Goal: Use online tool/utility: Utilize a website feature to perform a specific function

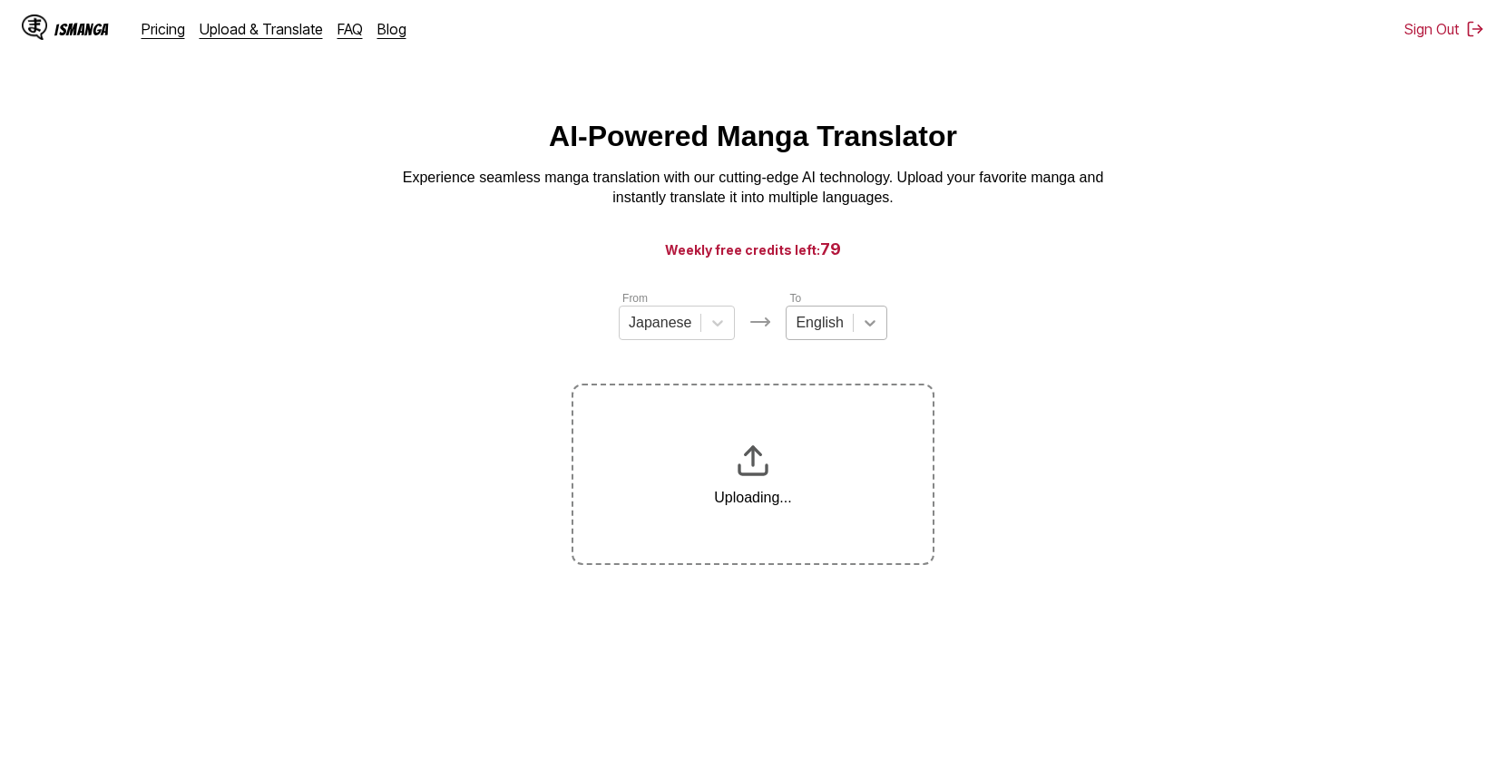
click at [865, 331] on icon at bounding box center [870, 323] width 18 height 18
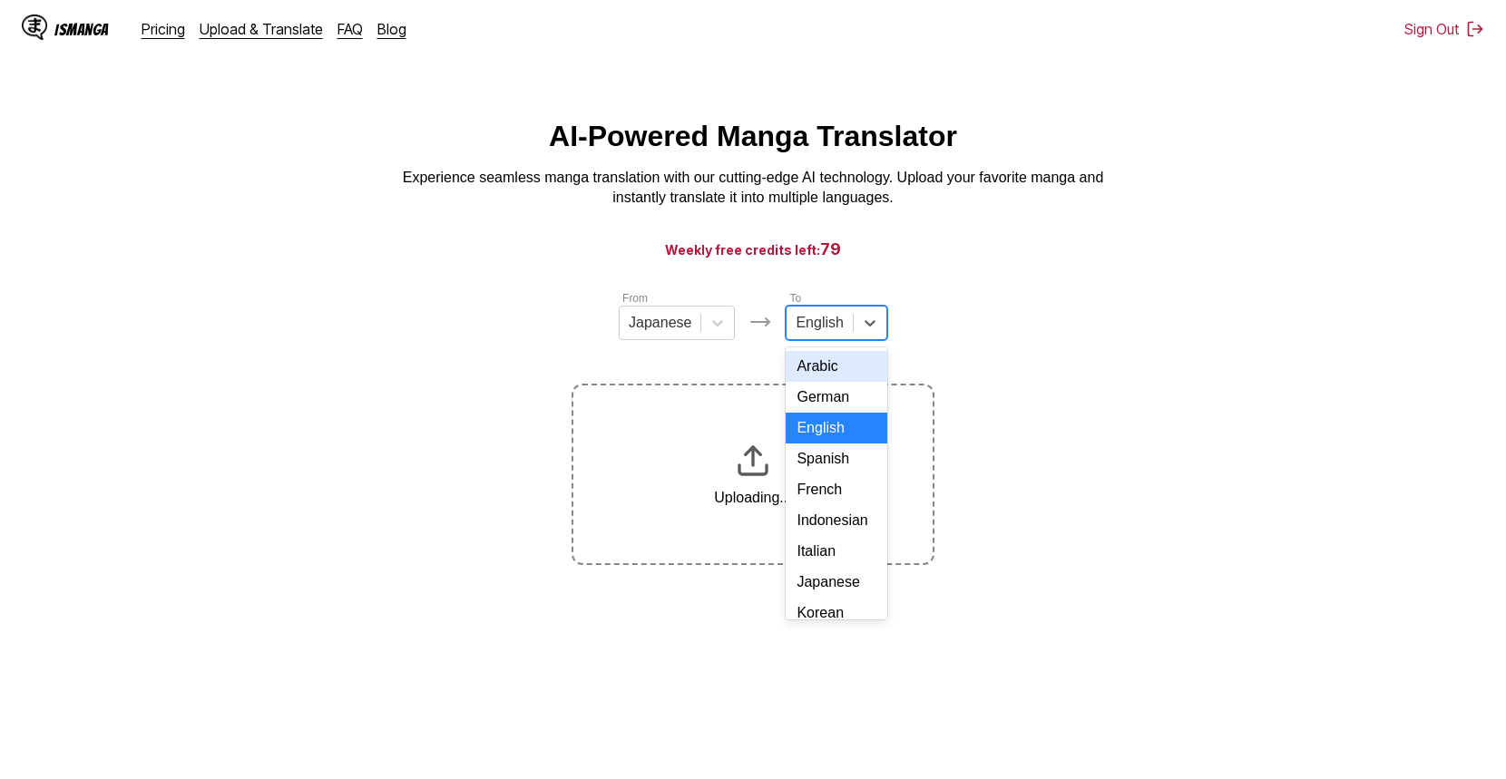
click at [829, 505] on div "French" at bounding box center [836, 489] width 101 height 31
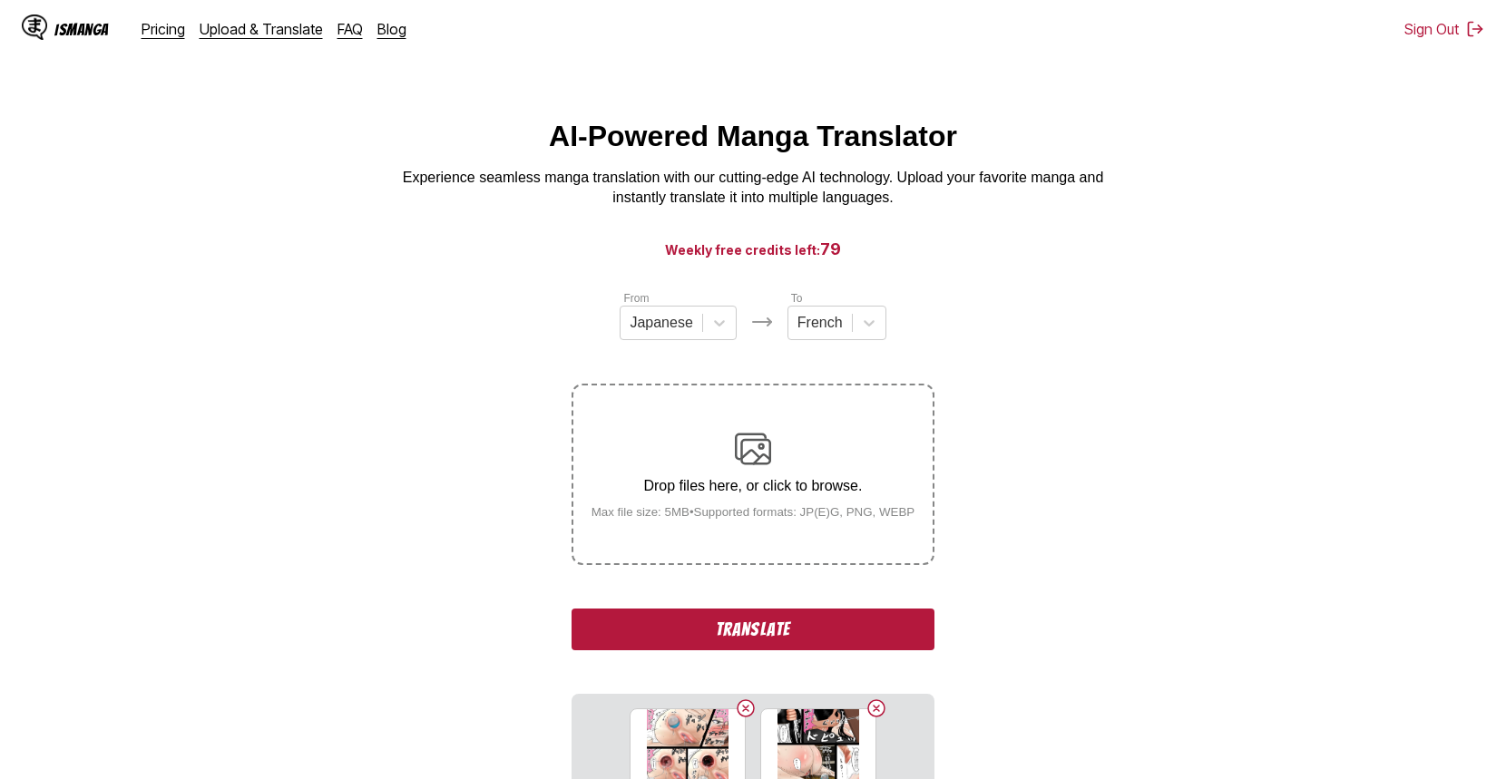
click at [1198, 422] on section "From Japanese To French Drop files here, or click to browse. Max file size: 5MB…" at bounding box center [753, 672] width 1477 height 767
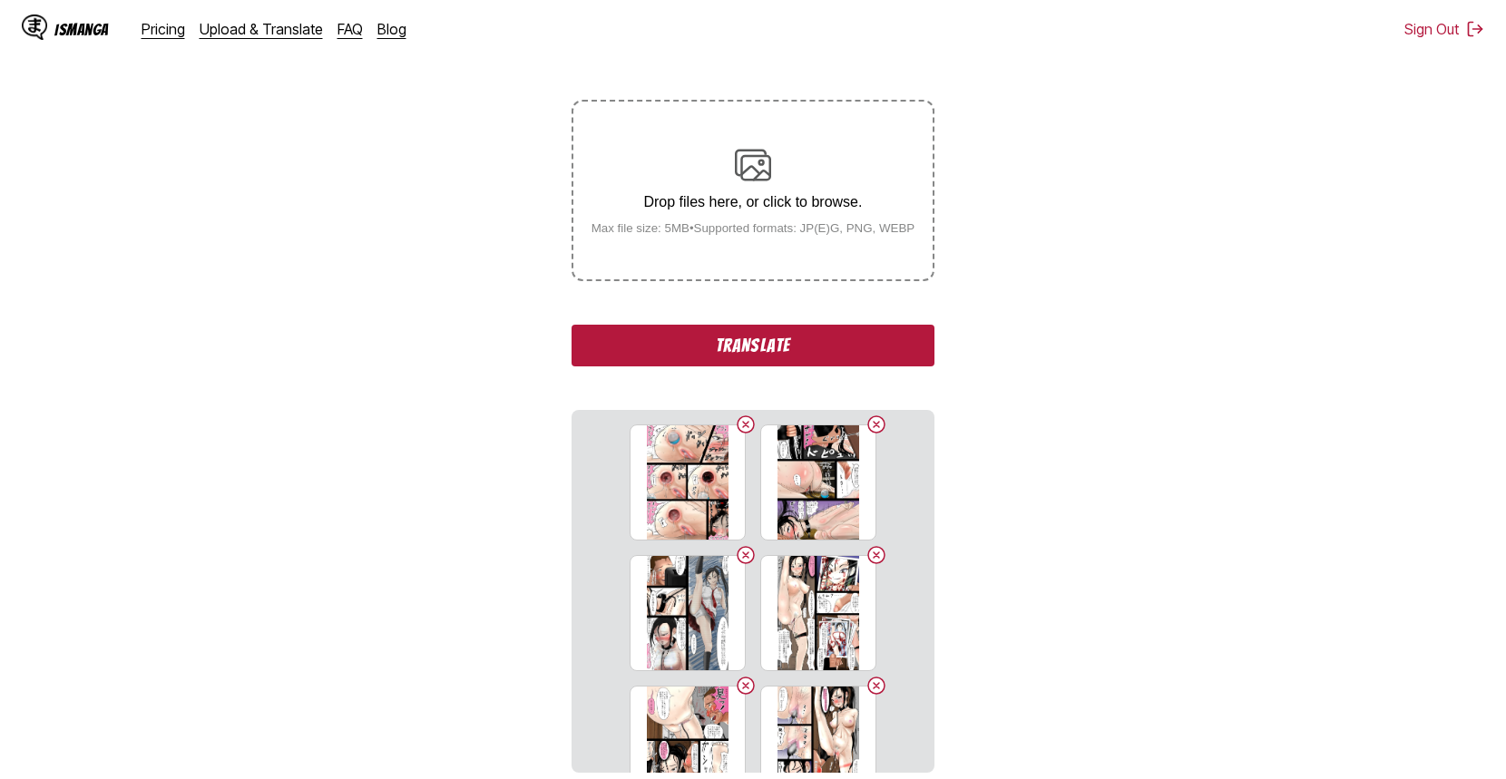
scroll to position [322, 0]
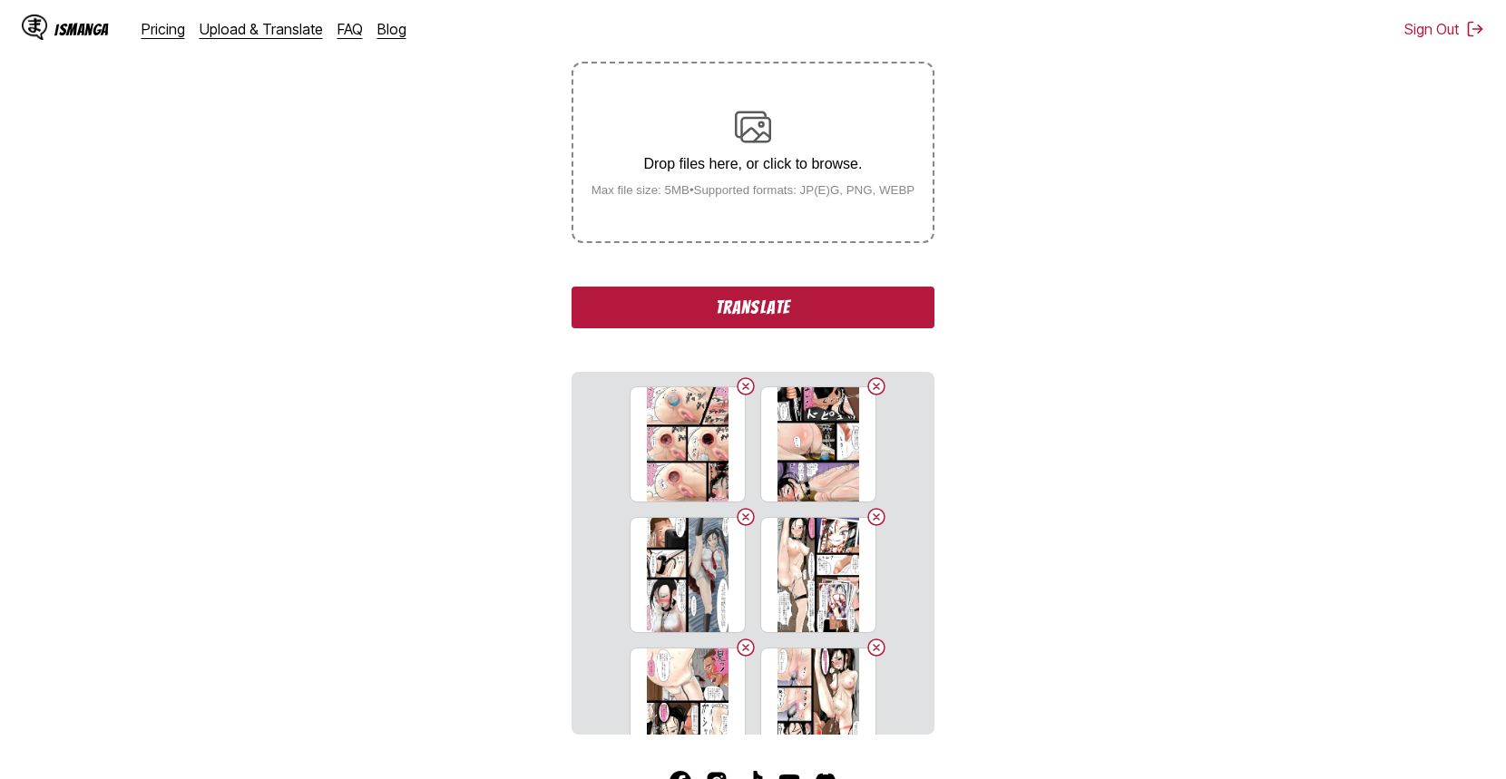
click at [812, 305] on button "Translate" at bounding box center [753, 308] width 363 height 42
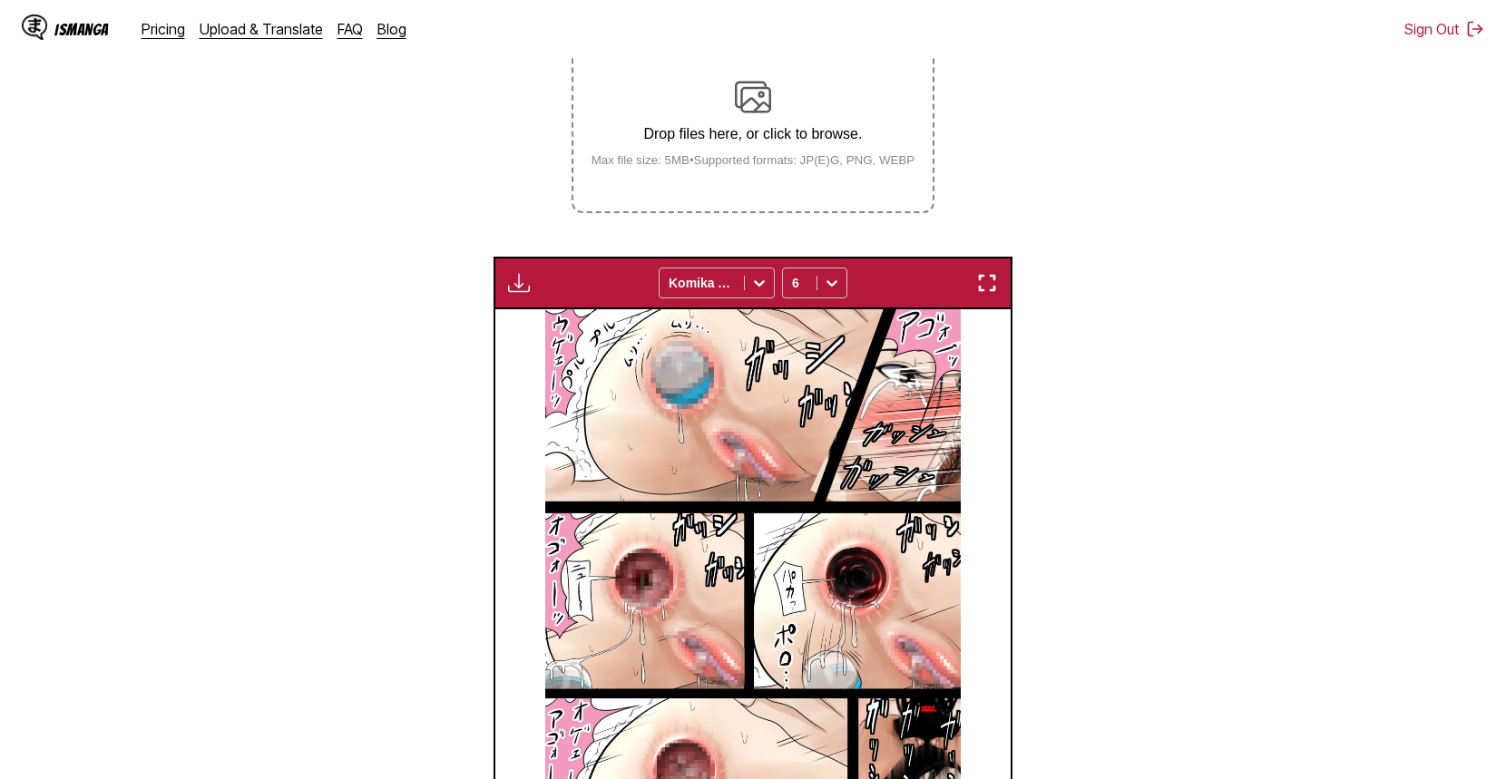
scroll to position [376, 0]
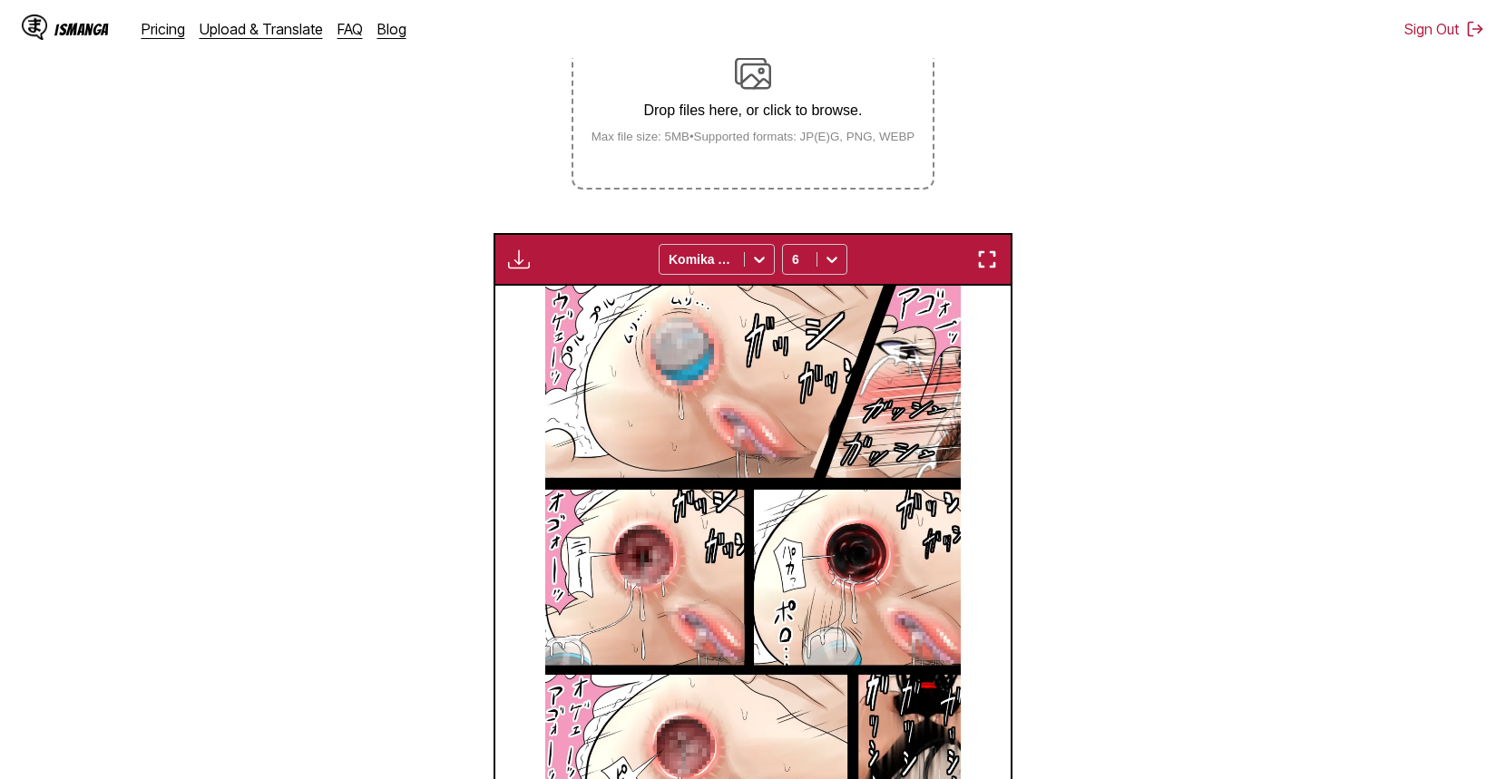
click at [520, 257] on img "button" at bounding box center [519, 260] width 22 height 22
drag, startPoint x: 550, startPoint y: 310, endPoint x: 1320, endPoint y: 320, distance: 770.2
click at [550, 310] on button "Download All" at bounding box center [568, 320] width 116 height 44
click at [1074, 376] on section "From Japanese To French Drop files here, or click to browse. Max file size: 5MB…" at bounding box center [753, 419] width 1477 height 1011
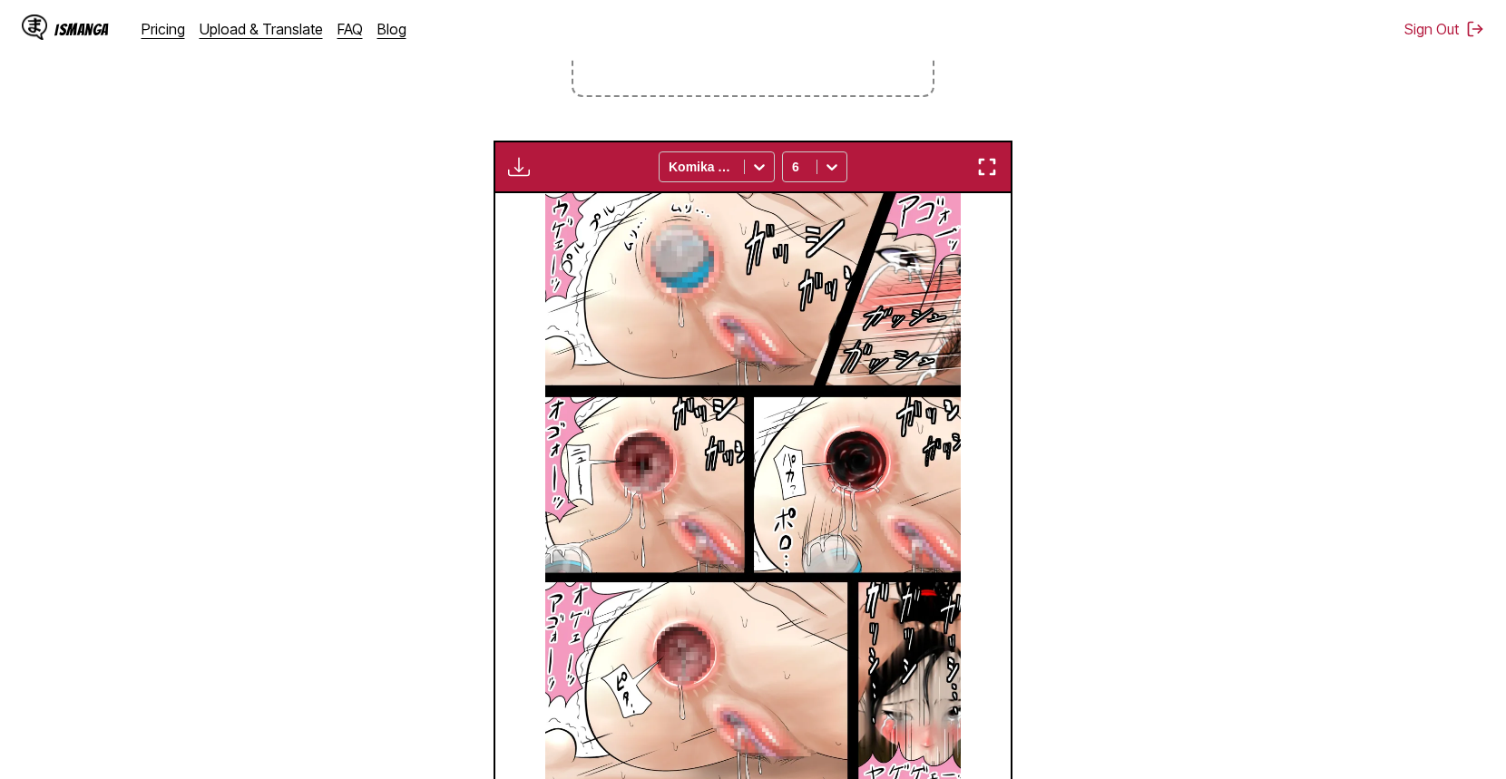
scroll to position [0, 0]
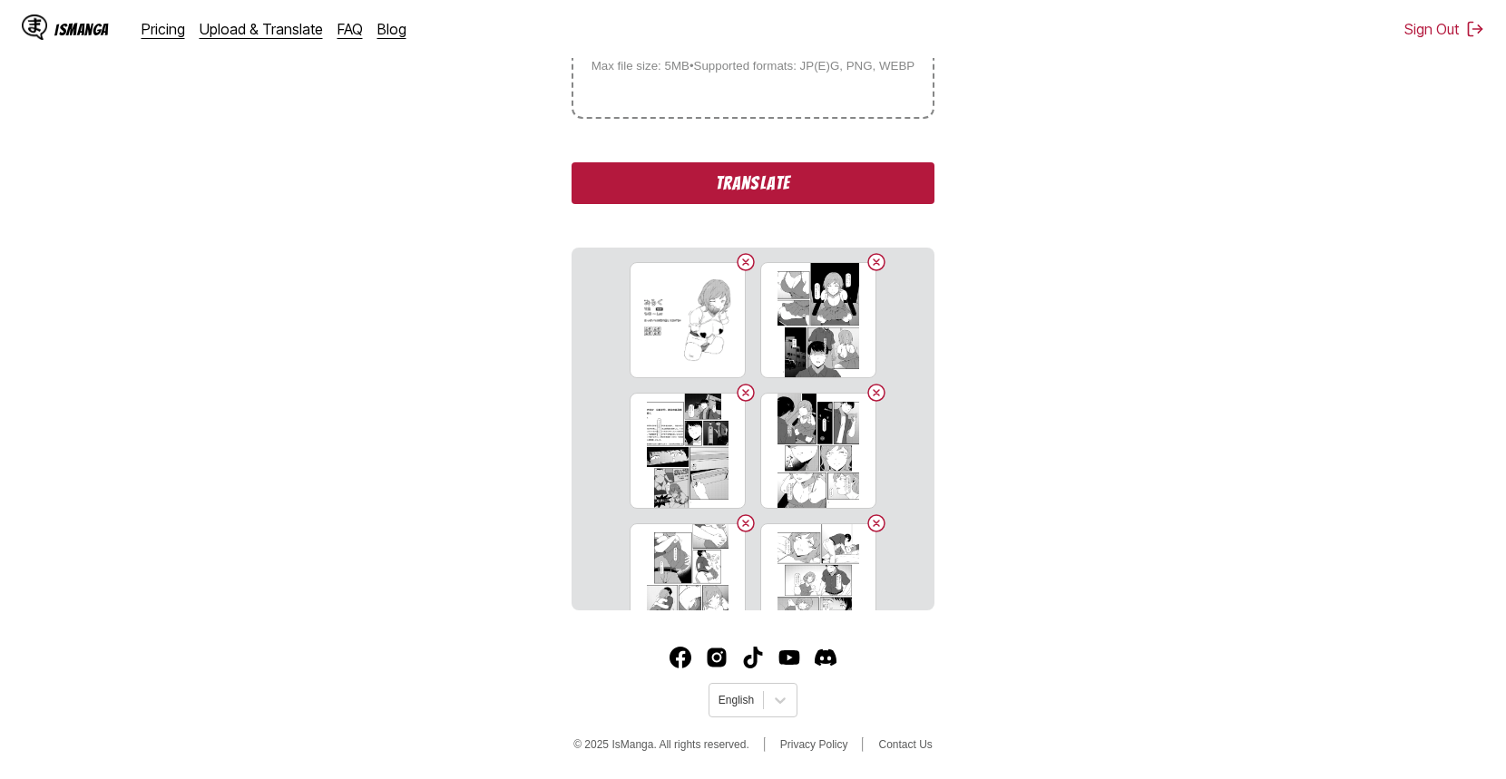
scroll to position [447, 0]
click at [813, 171] on button "Translate" at bounding box center [753, 183] width 363 height 42
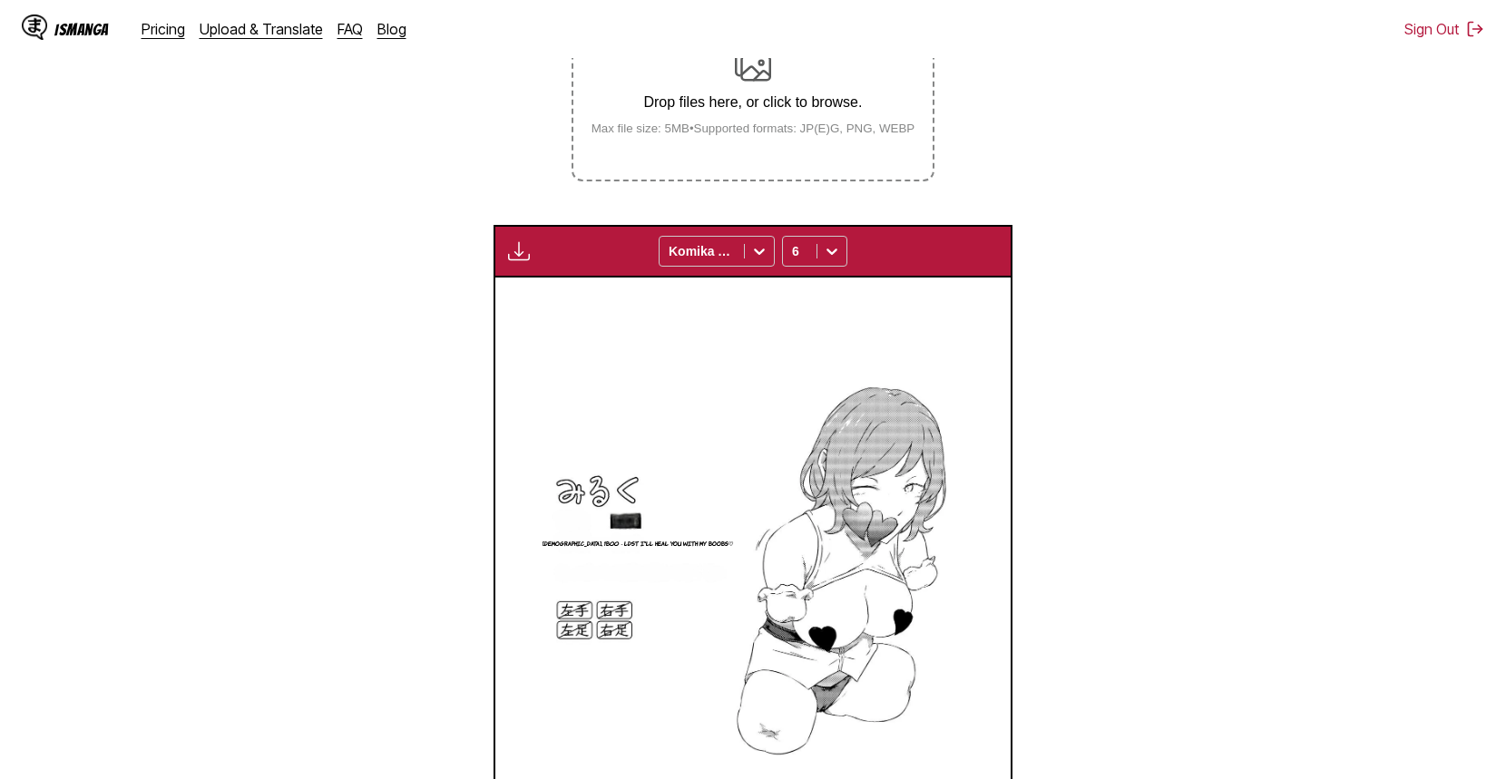
scroll to position [532, 0]
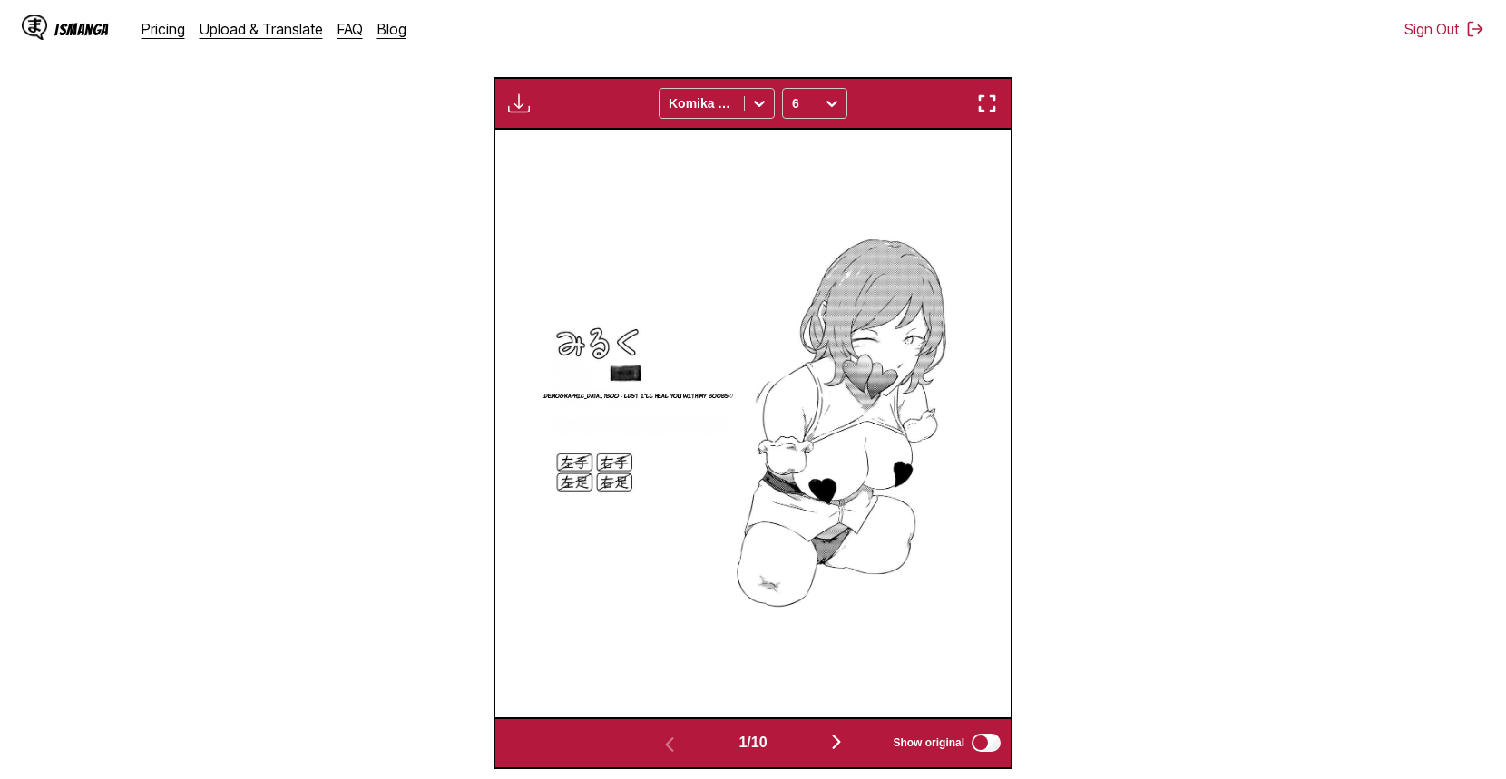
click at [525, 106] on img "button" at bounding box center [519, 104] width 22 height 22
click at [566, 162] on button "Download All" at bounding box center [568, 164] width 116 height 44
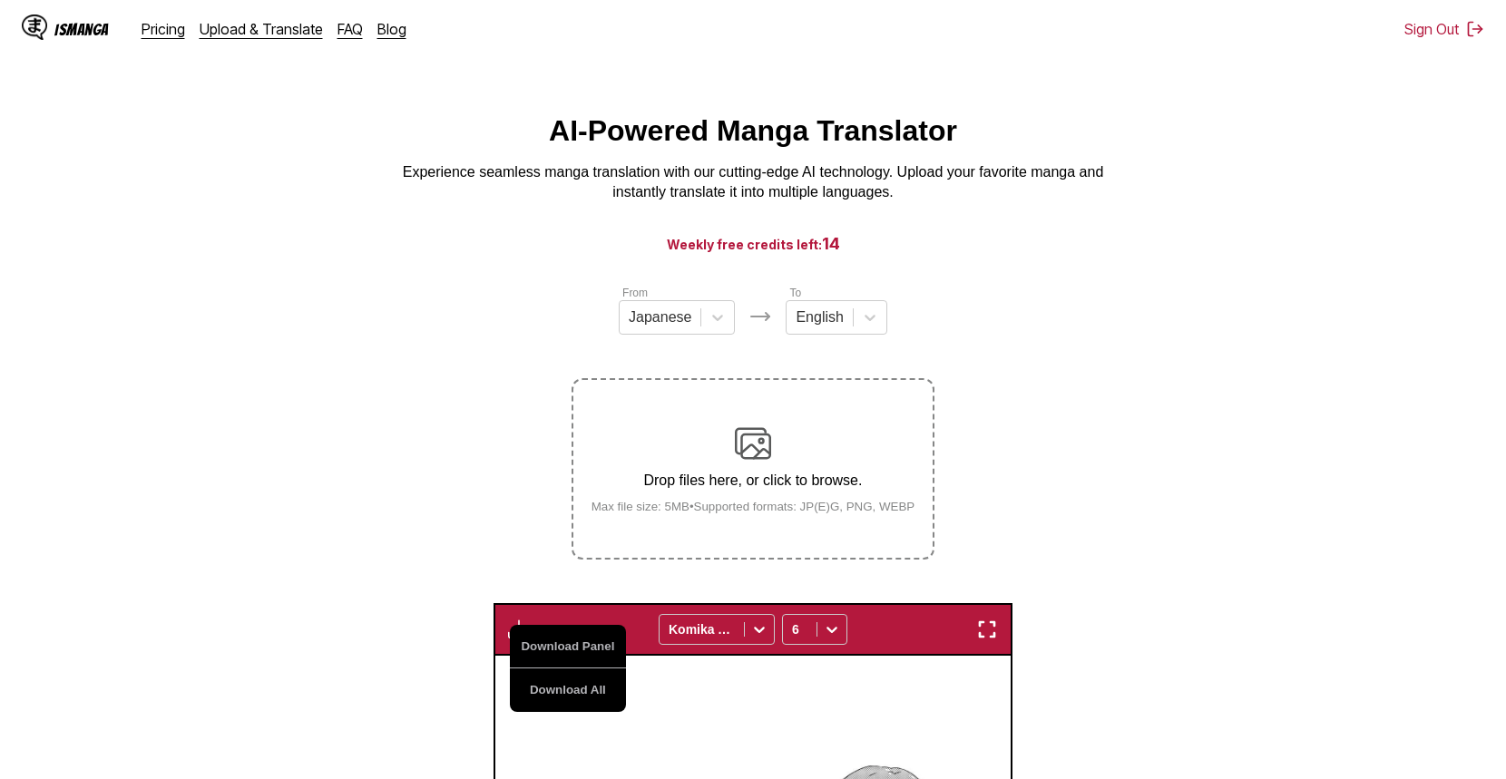
scroll to position [0, 0]
